Goal: Information Seeking & Learning: Check status

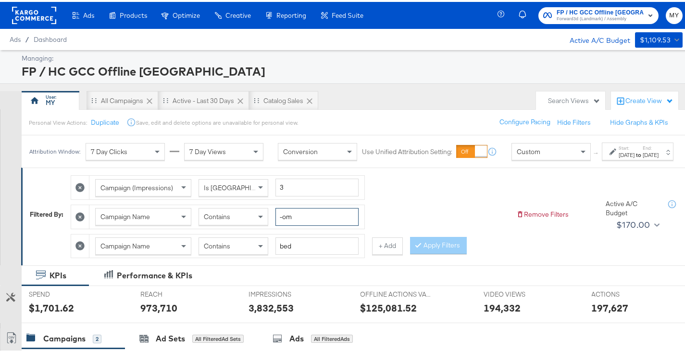
click at [302, 221] on input "-om" at bounding box center [317, 215] width 83 height 18
type input "-qa"
click at [619, 157] on div "[DATE]" at bounding box center [627, 153] width 16 height 8
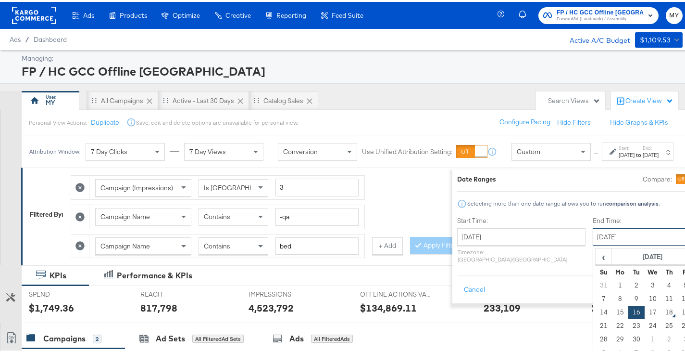
click at [593, 230] on input "September 16th 2025" at bounding box center [643, 234] width 101 height 17
click at [645, 306] on td "17" at bounding box center [653, 309] width 16 height 13
type input "September 17th 2025"
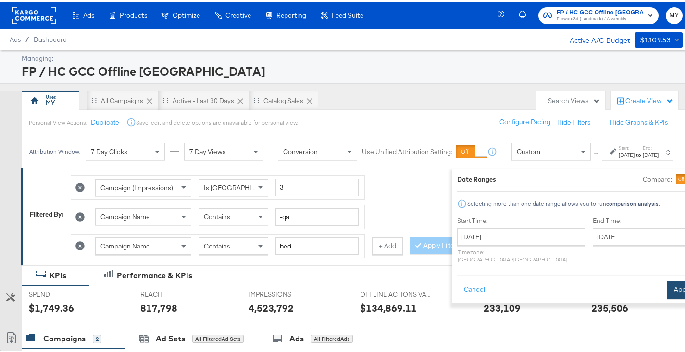
click at [667, 279] on button "Apply" at bounding box center [682, 287] width 30 height 17
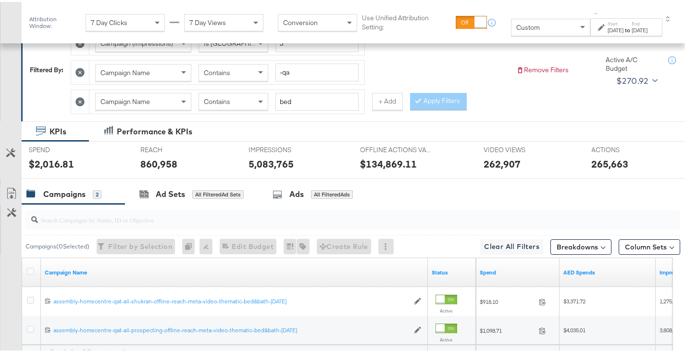
scroll to position [244, 0]
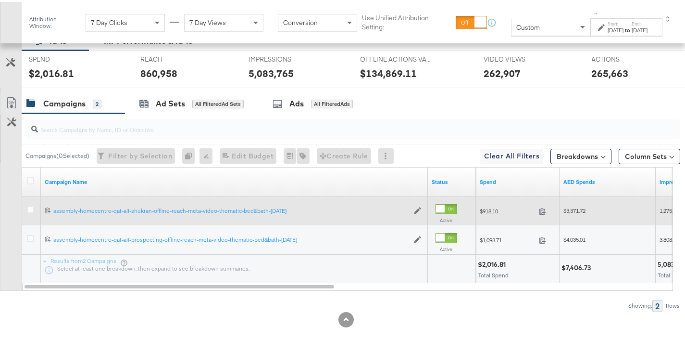
click at [579, 208] on span "$3,371.72" at bounding box center [575, 208] width 22 height 7
copy span "3,371.72"
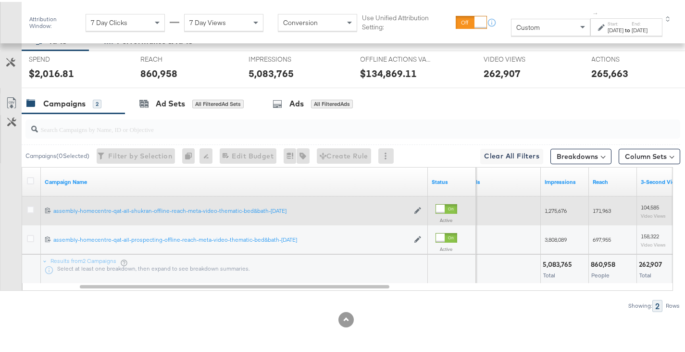
click at [555, 210] on span "1,275,676" at bounding box center [556, 208] width 22 height 7
copy span "1,275,676"
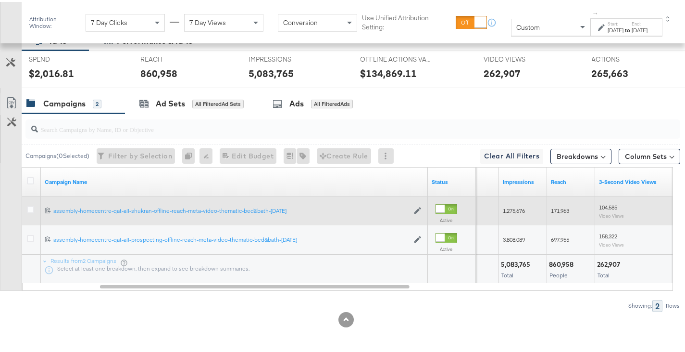
click at [555, 210] on span "171,963" at bounding box center [560, 208] width 18 height 7
copy span "171,963"
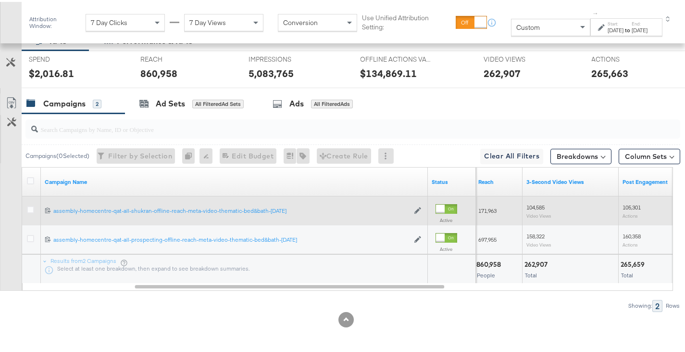
click at [541, 205] on span "104,585" at bounding box center [536, 204] width 18 height 7
copy span "104,585"
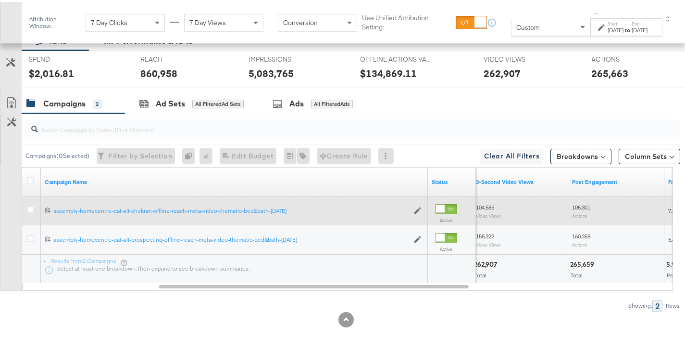
click at [579, 206] on span "105,301" at bounding box center [581, 204] width 18 height 7
copy span "105,301"
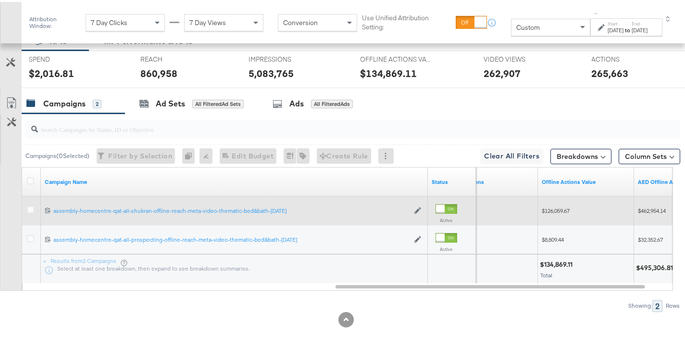
click at [553, 208] on span "$126,059.67" at bounding box center [556, 208] width 28 height 7
copy span "126,059.67"
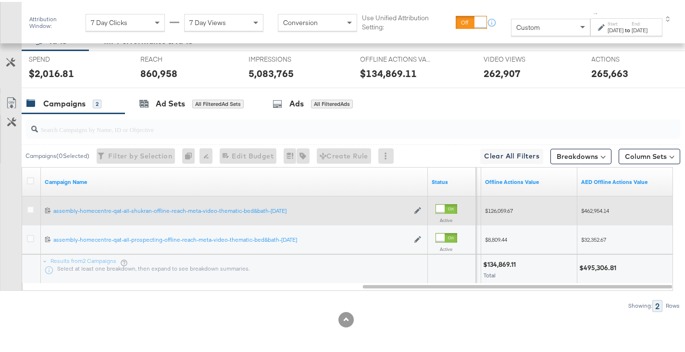
click at [600, 211] on span "$462,954.14" at bounding box center [595, 208] width 28 height 7
copy span "462,954.14"
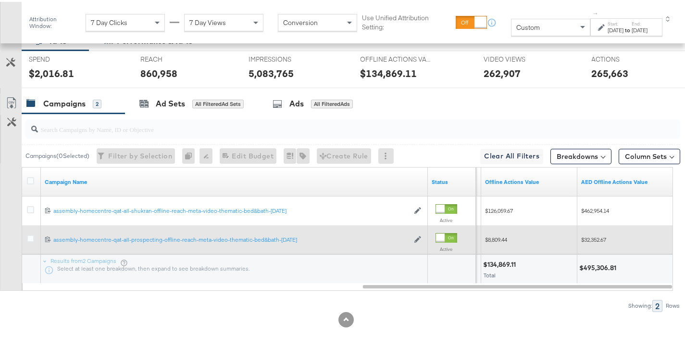
click at [601, 238] on span "$32,352.67" at bounding box center [593, 237] width 25 height 7
copy span "32,352.67"
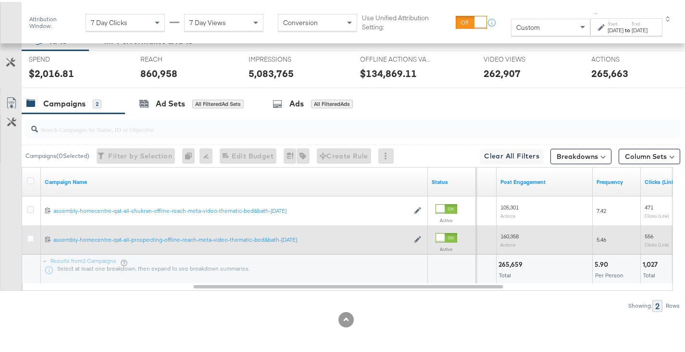
click at [510, 235] on span "160,358" at bounding box center [510, 233] width 18 height 7
copy span "160,358"
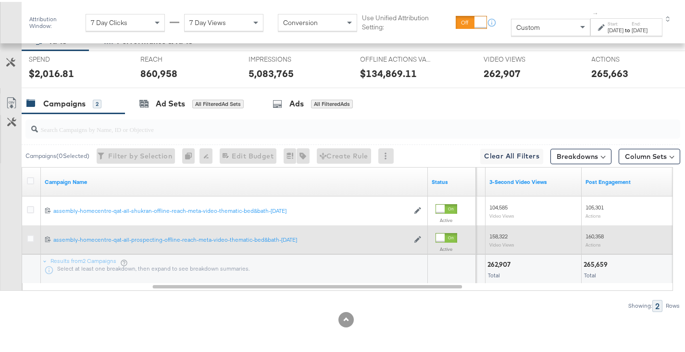
click at [510, 235] on div "158,322 Video Views" at bounding box center [534, 237] width 88 height 15
click at [499, 230] on span "158,322" at bounding box center [499, 233] width 18 height 7
copy span "158,322"
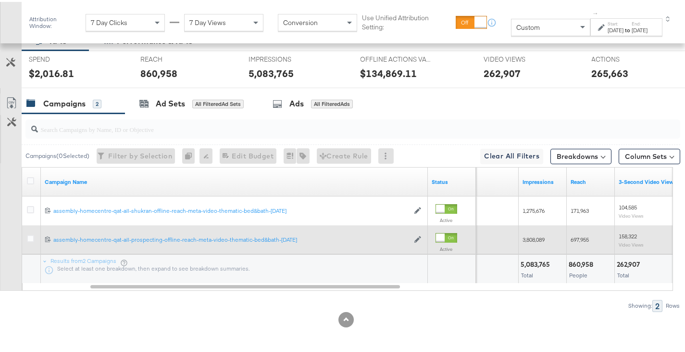
click at [570, 233] on div "697,955" at bounding box center [591, 237] width 48 height 15
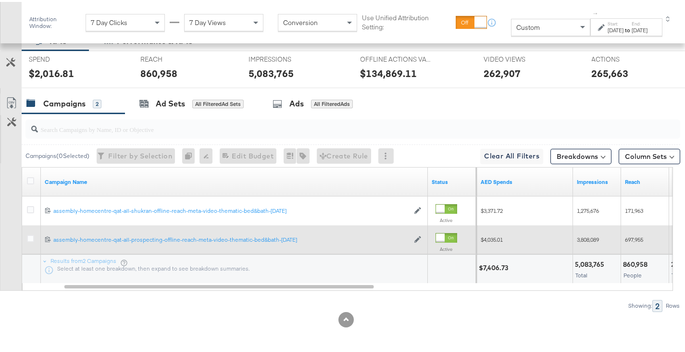
click at [579, 237] on span "3,808,089" at bounding box center [588, 237] width 22 height 7
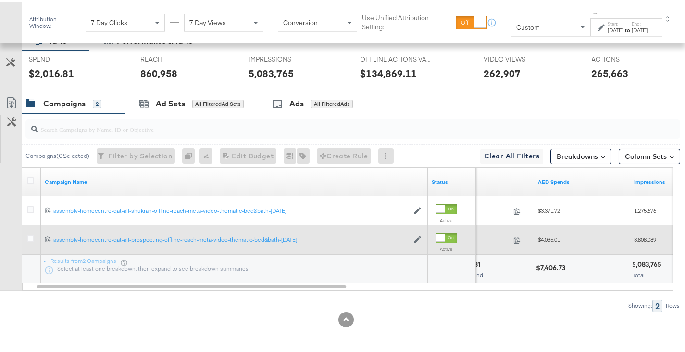
click at [553, 238] on span "$4,035.01" at bounding box center [549, 237] width 22 height 7
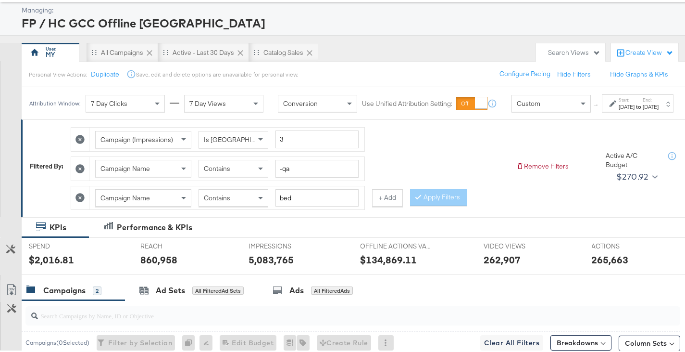
scroll to position [0, 0]
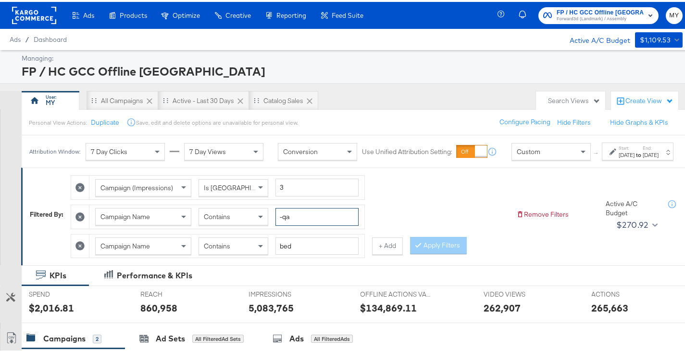
click at [305, 223] on input "-qa" at bounding box center [317, 215] width 83 height 18
type input "-kuw"
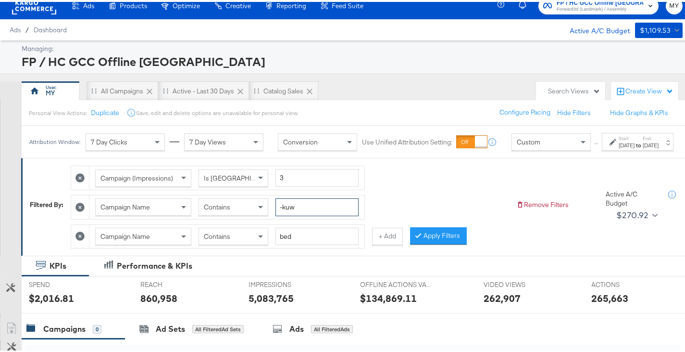
scroll to position [24, 0]
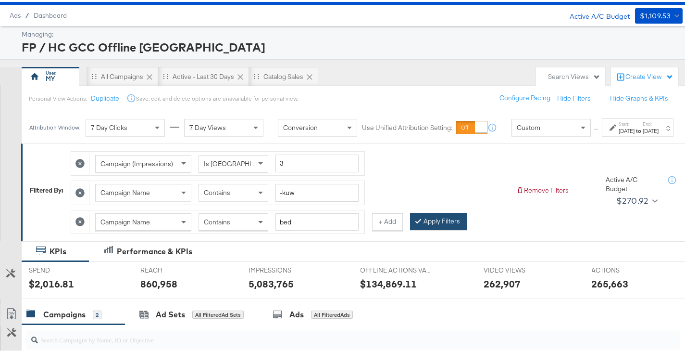
click at [421, 224] on div at bounding box center [420, 218] width 7 height 9
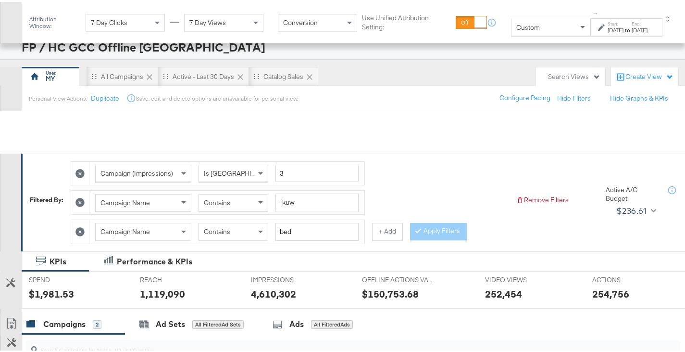
scroll to position [244, 0]
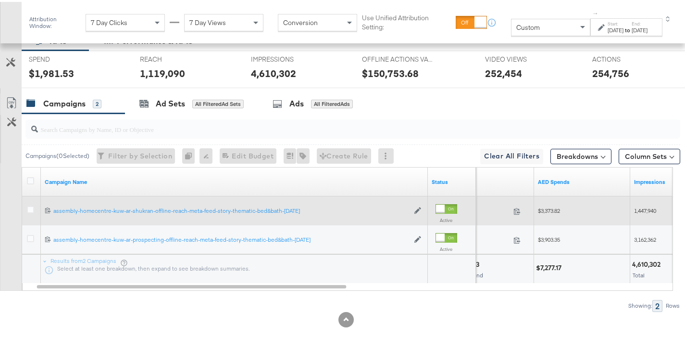
click at [550, 209] on span "$3,373.82" at bounding box center [549, 208] width 22 height 7
click at [650, 208] on span "1,447,940" at bounding box center [645, 208] width 22 height 7
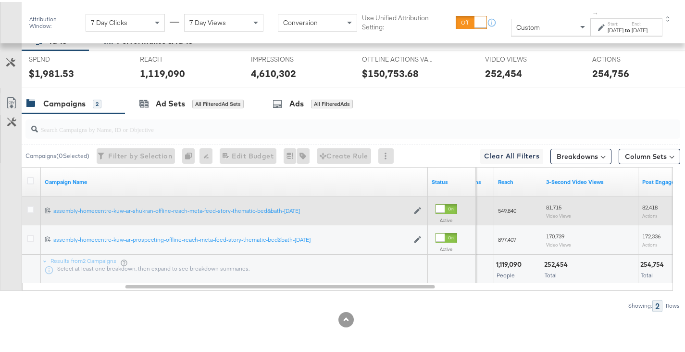
click at [505, 206] on span "549,840" at bounding box center [507, 208] width 18 height 7
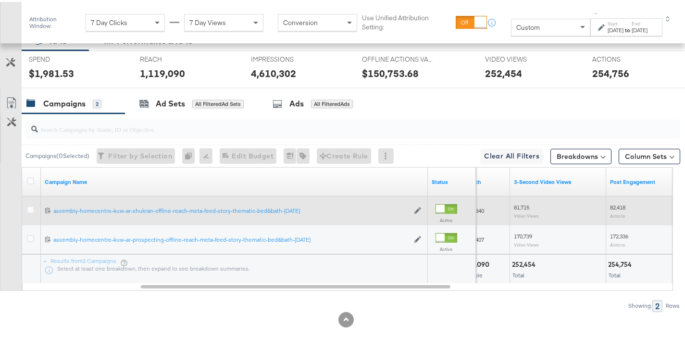
click at [516, 206] on span "81,715" at bounding box center [521, 204] width 15 height 7
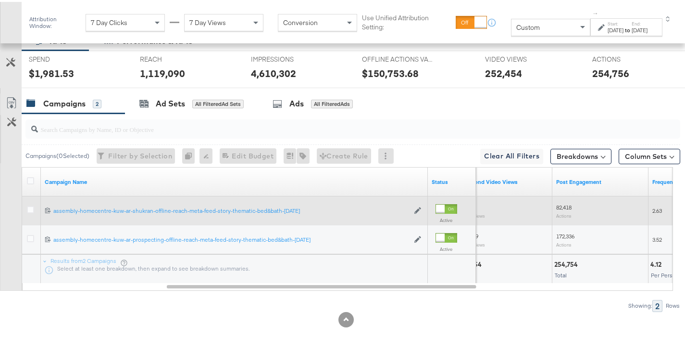
click at [566, 207] on span "82,418" at bounding box center [563, 204] width 15 height 7
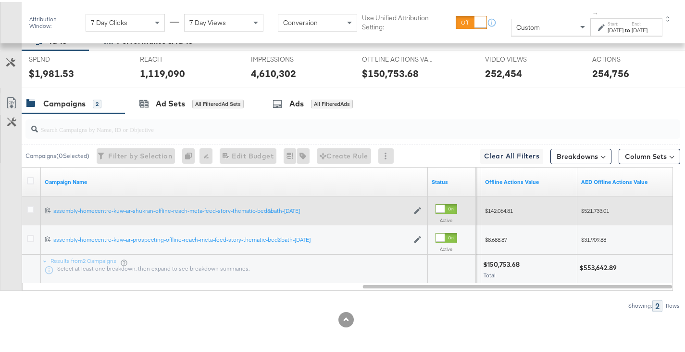
click at [588, 208] on span "$521,733.01" at bounding box center [595, 208] width 28 height 7
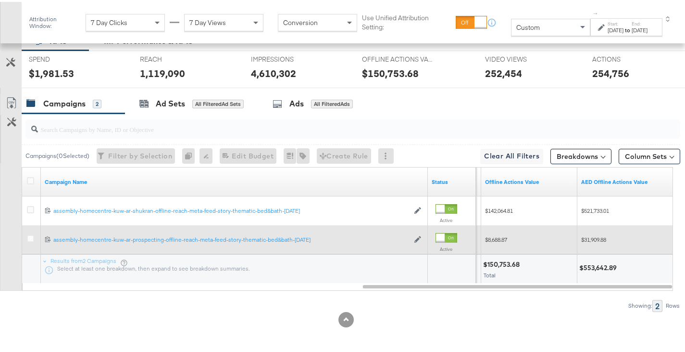
click at [590, 239] on span "$31,909.88" at bounding box center [593, 237] width 25 height 7
click at [498, 239] on span "$8,688.87" at bounding box center [496, 237] width 22 height 7
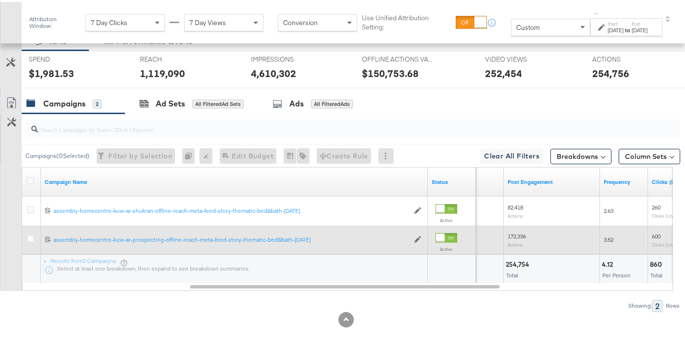
click at [517, 232] on span "172,336" at bounding box center [517, 233] width 18 height 7
click at [515, 235] on span "170,739" at bounding box center [514, 233] width 18 height 7
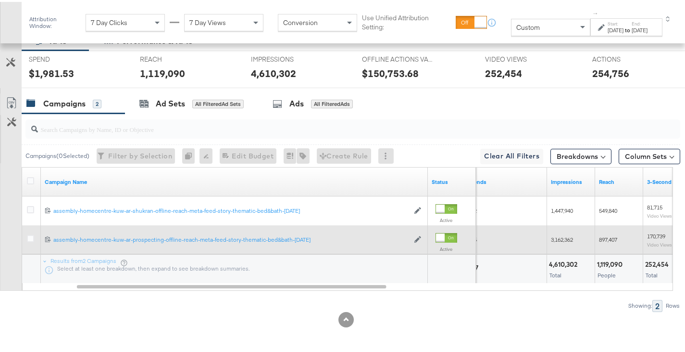
click at [601, 236] on span "897,407" at bounding box center [608, 237] width 18 height 7
click at [560, 235] on span "3,162,362" at bounding box center [562, 237] width 22 height 7
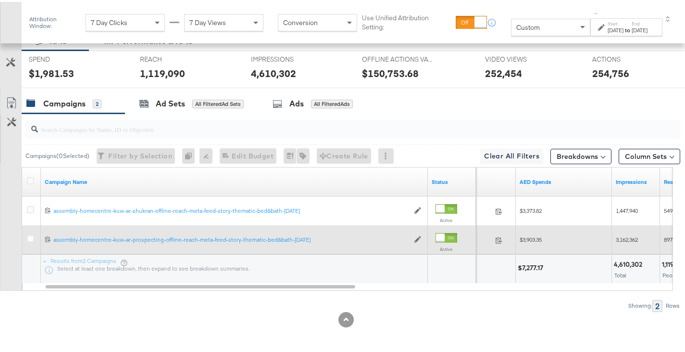
click at [531, 235] on span "$3,903.35" at bounding box center [531, 237] width 22 height 7
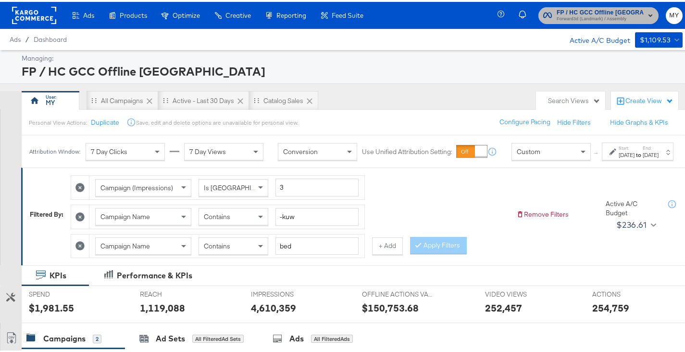
click at [606, 18] on span "Forward3d (Landmark) / Assembly" at bounding box center [601, 17] width 88 height 8
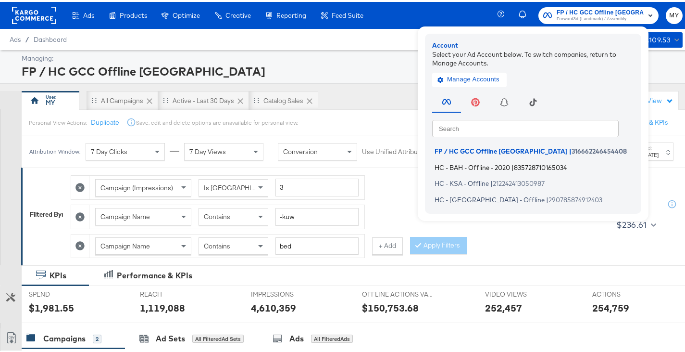
click at [529, 164] on span "835728710165034" at bounding box center [540, 165] width 53 height 8
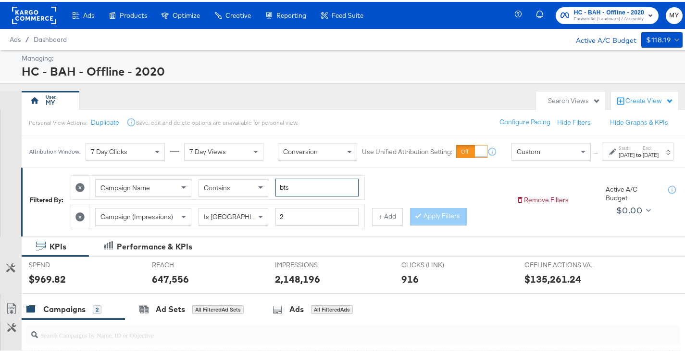
click at [318, 194] on input "bts" at bounding box center [317, 185] width 83 height 18
type input "affor"
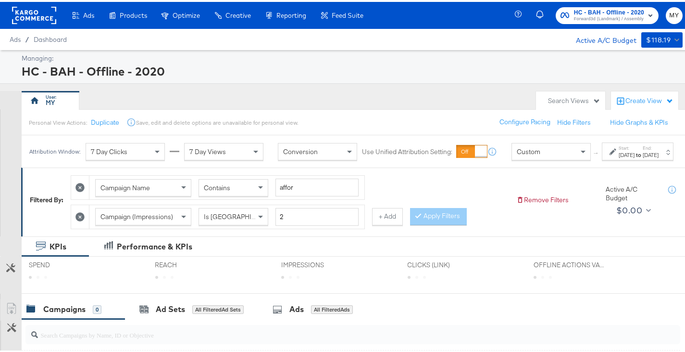
click at [652, 149] on label "End:" at bounding box center [651, 146] width 16 height 6
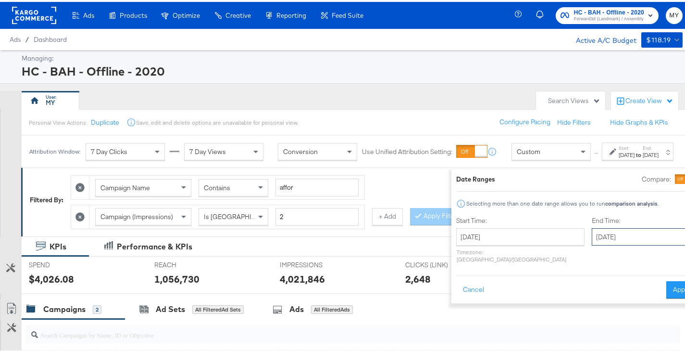
click at [592, 232] on input "August 13th 2025" at bounding box center [642, 234] width 101 height 17
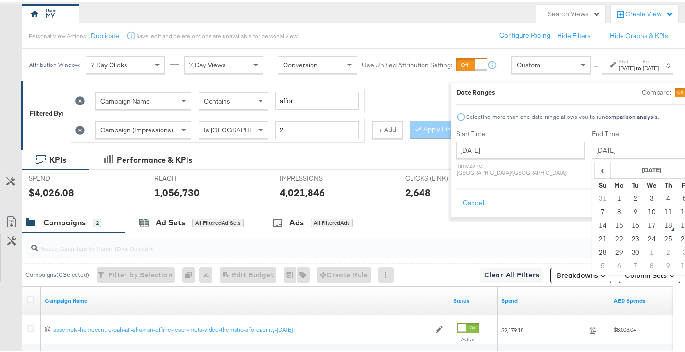
scroll to position [87, 0]
click at [644, 221] on td "17" at bounding box center [652, 222] width 16 height 13
type input "September 17th 2025"
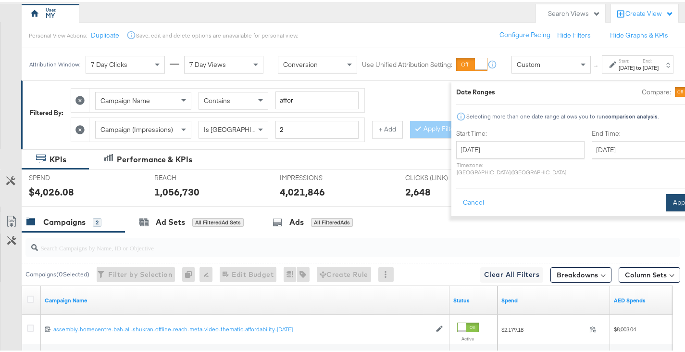
click at [667, 192] on button "Apply" at bounding box center [682, 200] width 30 height 17
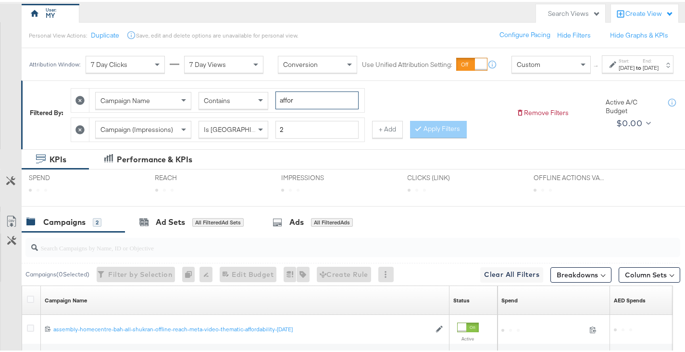
click at [310, 107] on input "affor" at bounding box center [317, 98] width 83 height 18
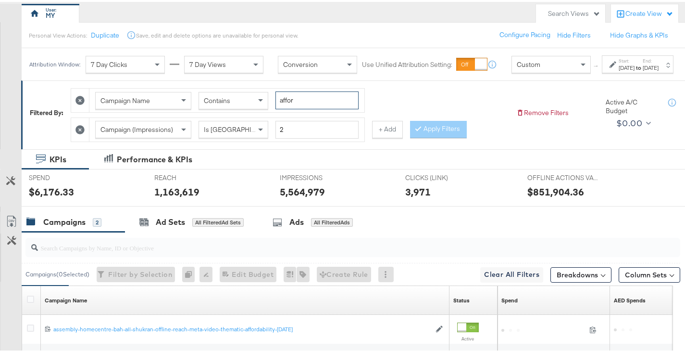
click at [310, 107] on input "affor" at bounding box center [317, 98] width 83 height 18
type input "bed"
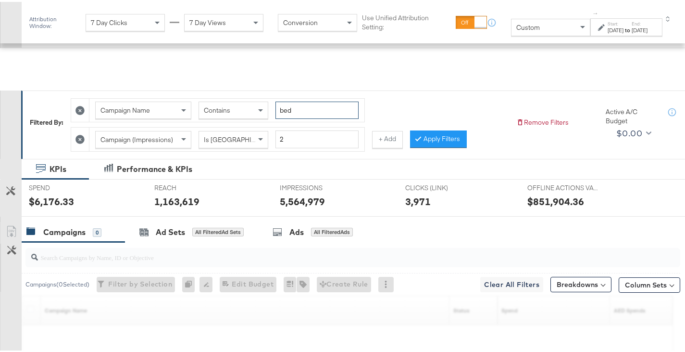
scroll to position [215, 0]
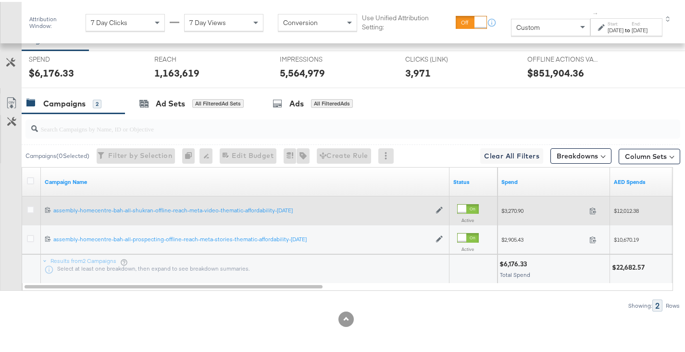
click at [639, 208] on span "$12,012.38" at bounding box center [626, 208] width 25 height 7
copy span "12,012.38"
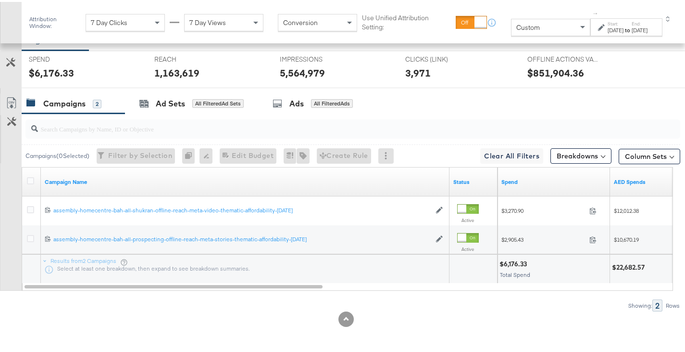
click at [541, 319] on div at bounding box center [346, 316] width 692 height 15
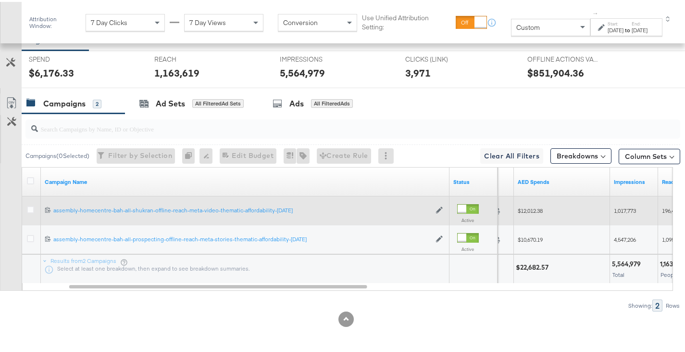
click at [533, 206] on span "$12,012.38" at bounding box center [530, 208] width 25 height 7
copy span "12,012.38"
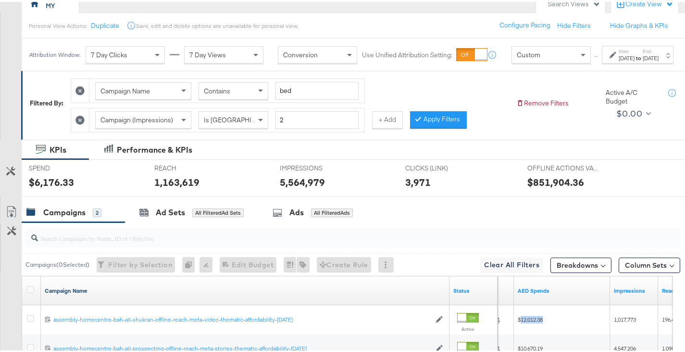
scroll to position [92, 0]
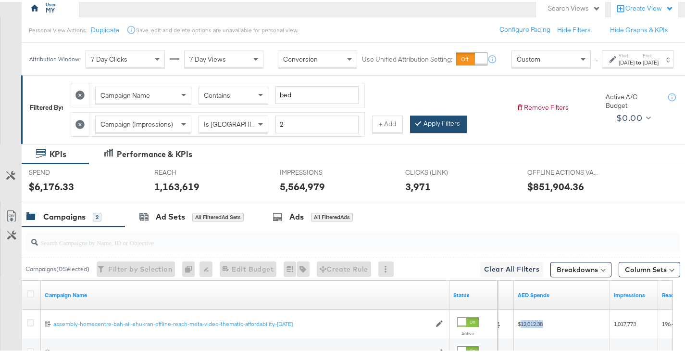
click at [431, 131] on button "Apply Filters" at bounding box center [438, 121] width 57 height 17
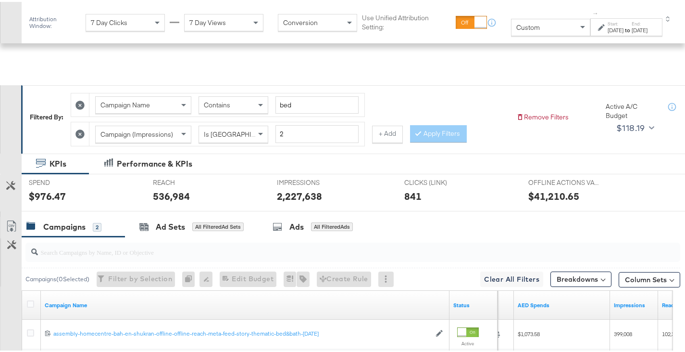
scroll to position [215, 0]
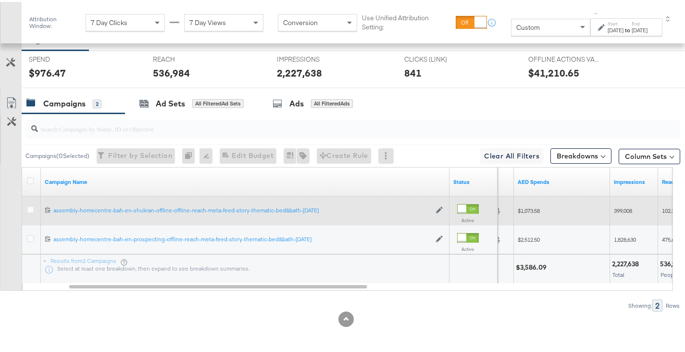
click at [533, 213] on div "$1,073.58" at bounding box center [562, 208] width 96 height 15
click at [532, 210] on span "$1,073.58" at bounding box center [529, 208] width 22 height 7
copy span "1,073.58"
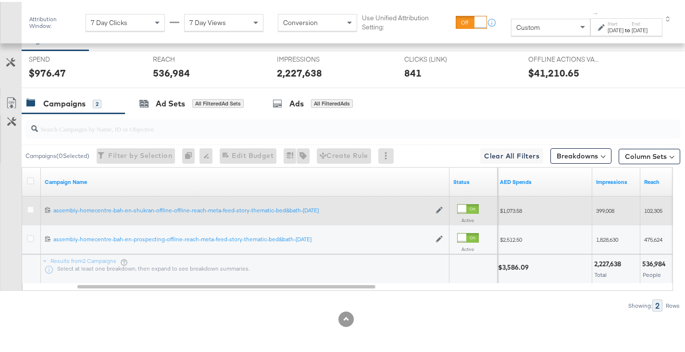
click at [603, 213] on div "399,008" at bounding box center [616, 208] width 48 height 15
copy span "399,008"
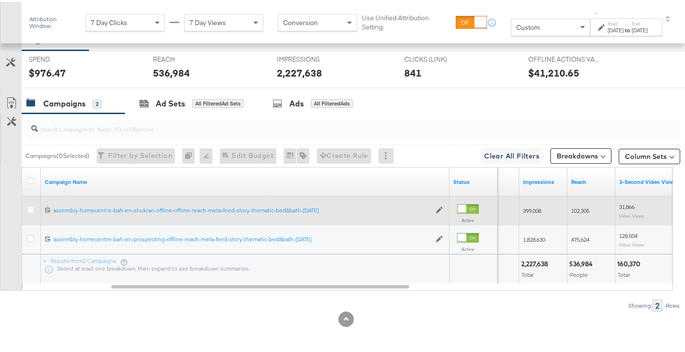
click at [578, 209] on span "102,305" at bounding box center [580, 208] width 18 height 7
copy span "102,305"
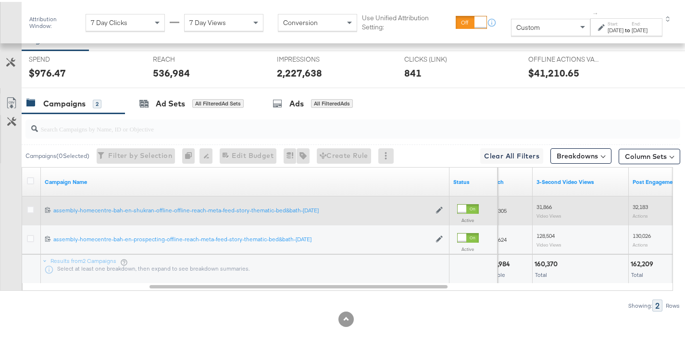
click at [537, 200] on div "31,866 Video Views" at bounding box center [581, 208] width 96 height 23
copy span "31,866"
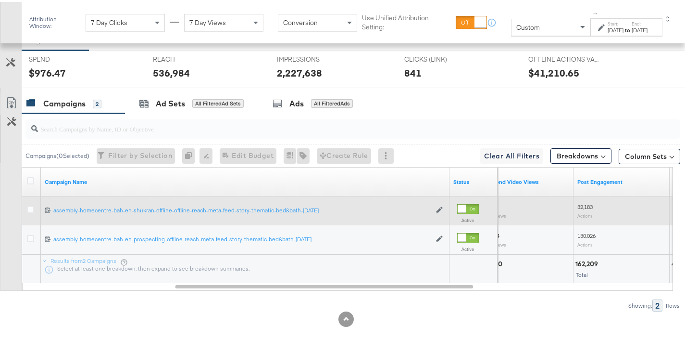
click at [587, 198] on div "32,183 Actions" at bounding box center [622, 208] width 96 height 23
copy span "32,183"
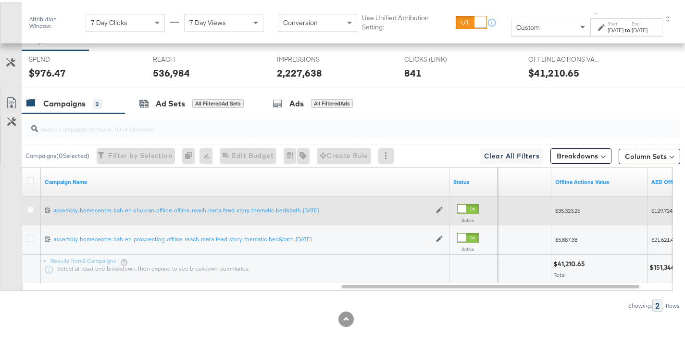
click at [572, 209] on span "$35,323.26" at bounding box center [567, 208] width 25 height 7
copy span "35,323.26"
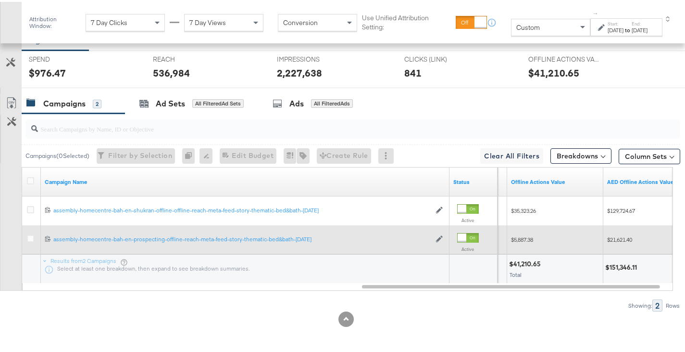
click at [524, 234] on span "$5,887.38" at bounding box center [522, 237] width 22 height 7
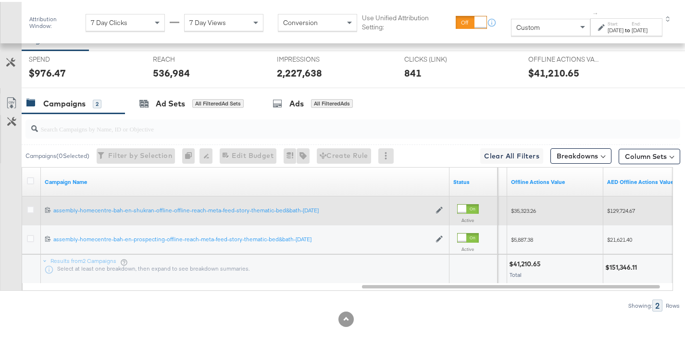
click at [617, 212] on span "$129,724.67" at bounding box center [621, 208] width 28 height 7
copy span "129,724.67"
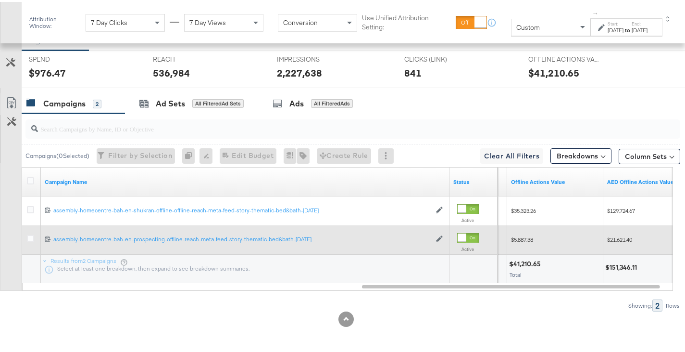
click at [630, 240] on span "$21,621.40" at bounding box center [619, 237] width 25 height 7
copy span "21,621.40"
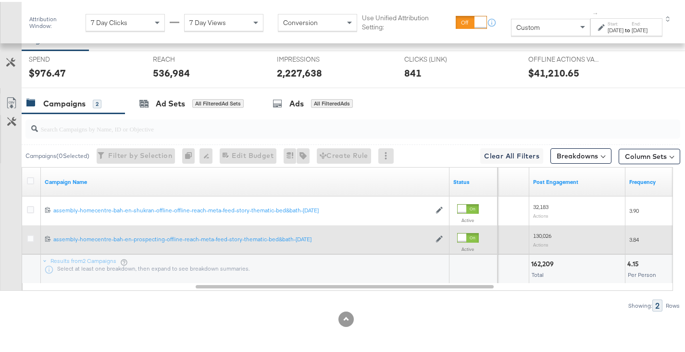
click at [542, 231] on span "130,026" at bounding box center [542, 233] width 18 height 7
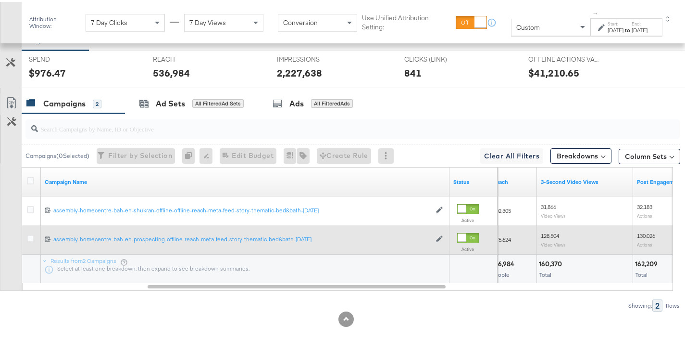
click at [544, 233] on span "128,504" at bounding box center [550, 233] width 18 height 7
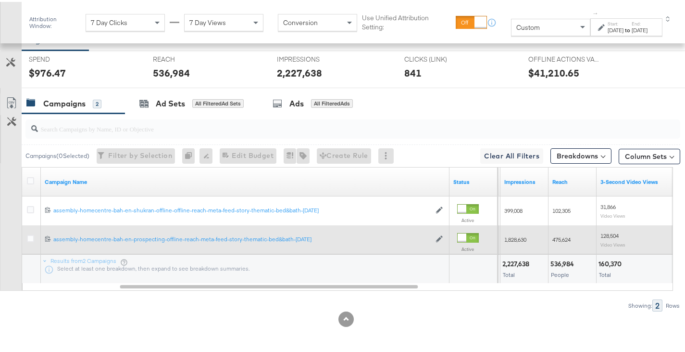
click at [560, 236] on span "475,624" at bounding box center [562, 237] width 18 height 7
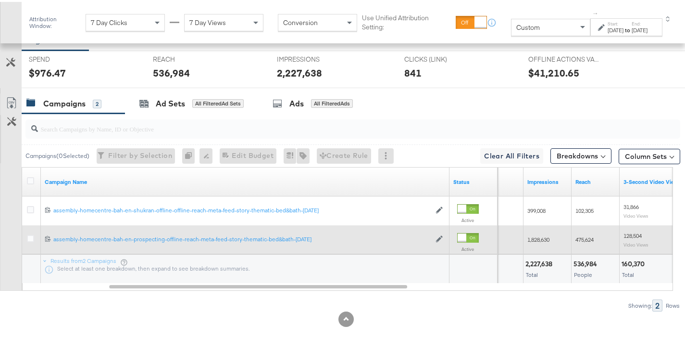
click at [539, 237] on span "1,828,630" at bounding box center [539, 237] width 22 height 7
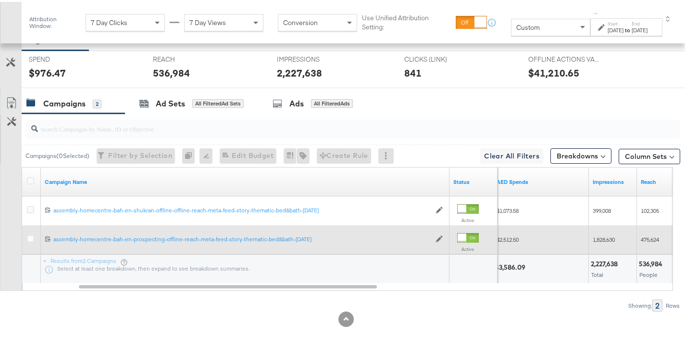
click at [508, 234] on span "$2,512.50" at bounding box center [508, 237] width 22 height 7
